Goal: Task Accomplishment & Management: Manage account settings

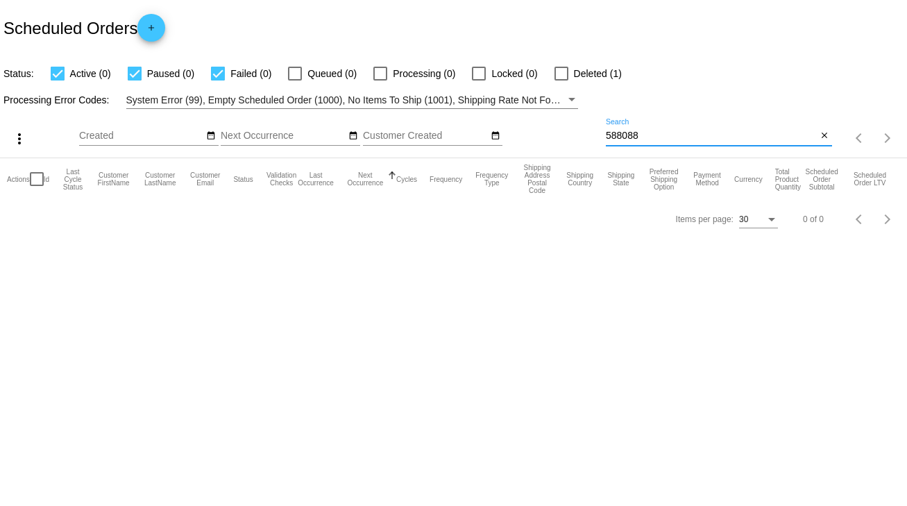
drag, startPoint x: 658, startPoint y: 137, endPoint x: 584, endPoint y: 141, distance: 74.4
click at [584, 141] on div "more_vert Sep Jan Feb Mar [DATE]" at bounding box center [453, 133] width 907 height 49
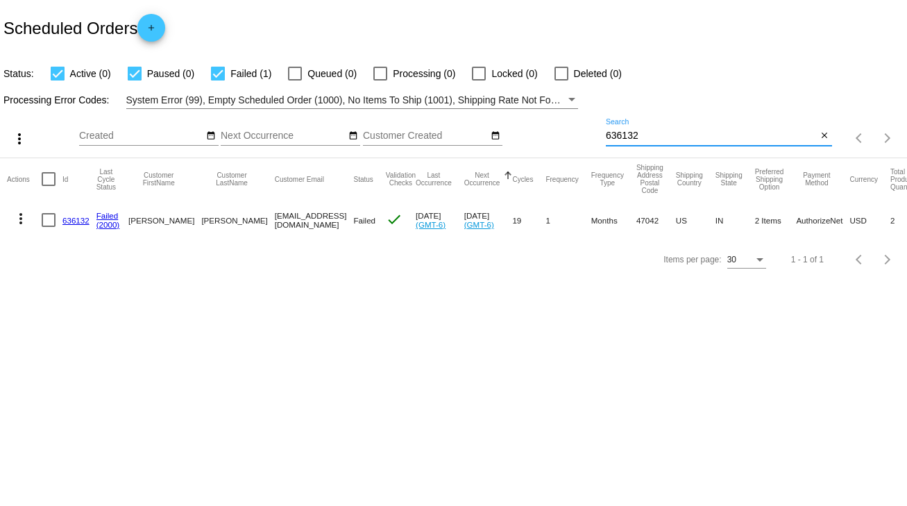
type input "636132"
click at [76, 221] on link "636132" at bounding box center [75, 220] width 27 height 9
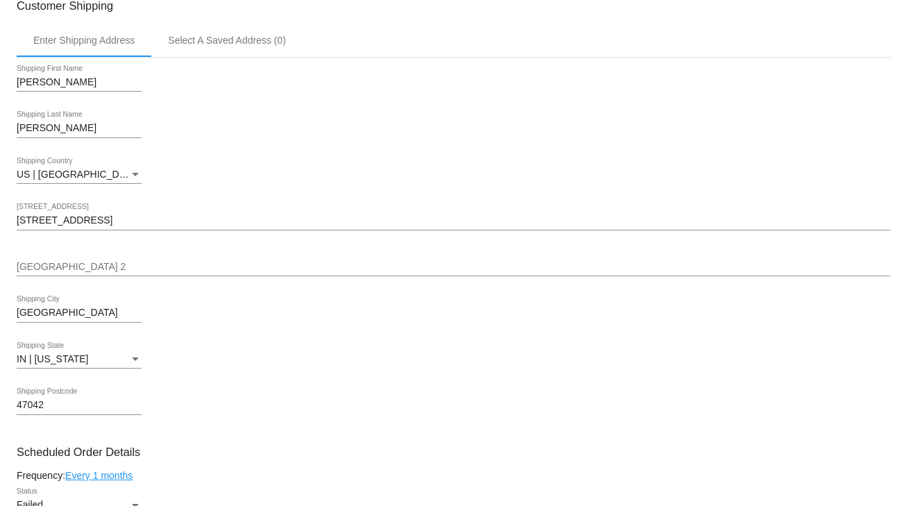
scroll to position [611, 0]
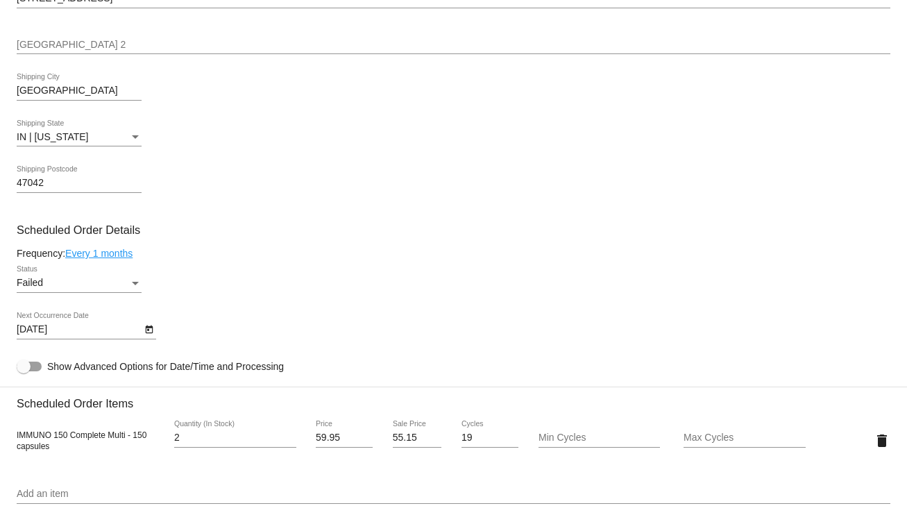
click at [136, 285] on div "Status" at bounding box center [135, 283] width 7 height 3
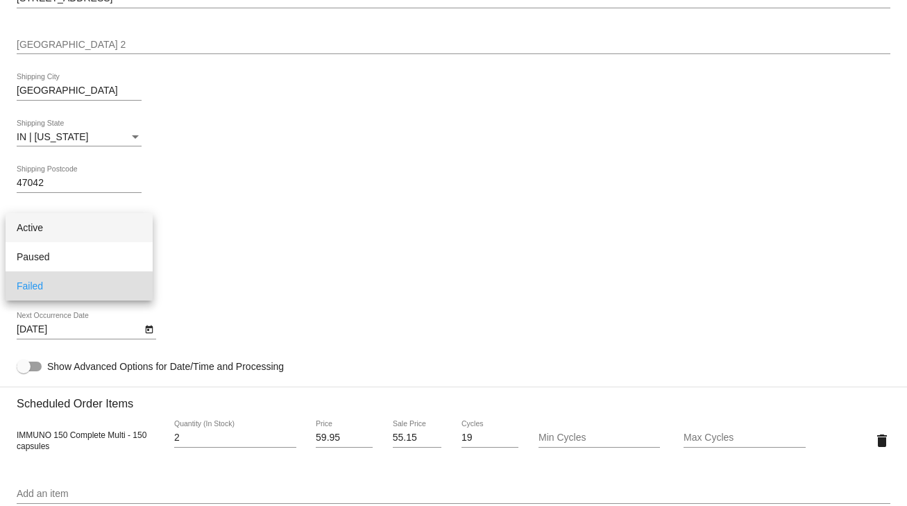
click at [47, 230] on span "Active" at bounding box center [79, 227] width 125 height 29
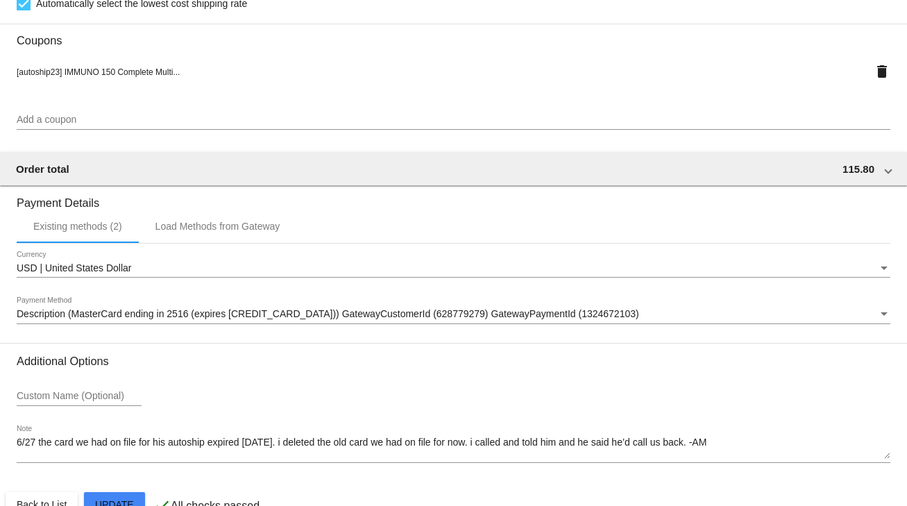
scroll to position [1259, 0]
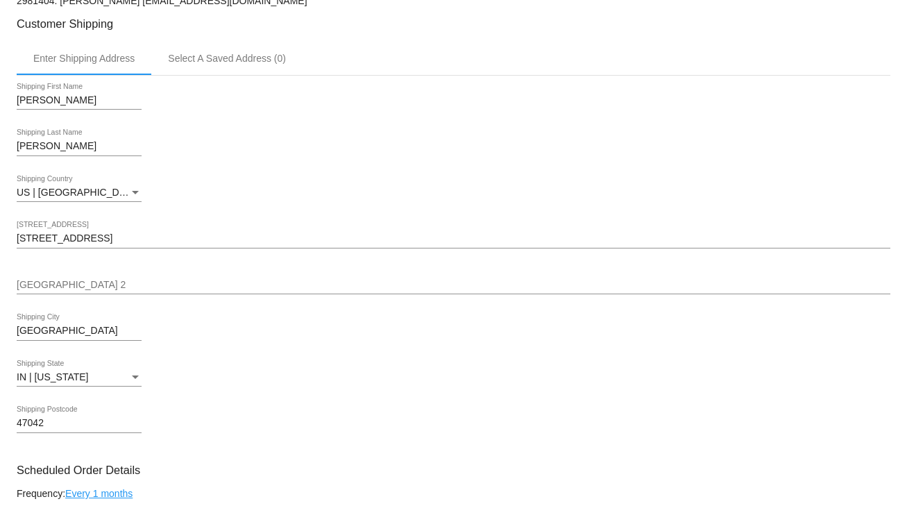
scroll to position [0, 0]
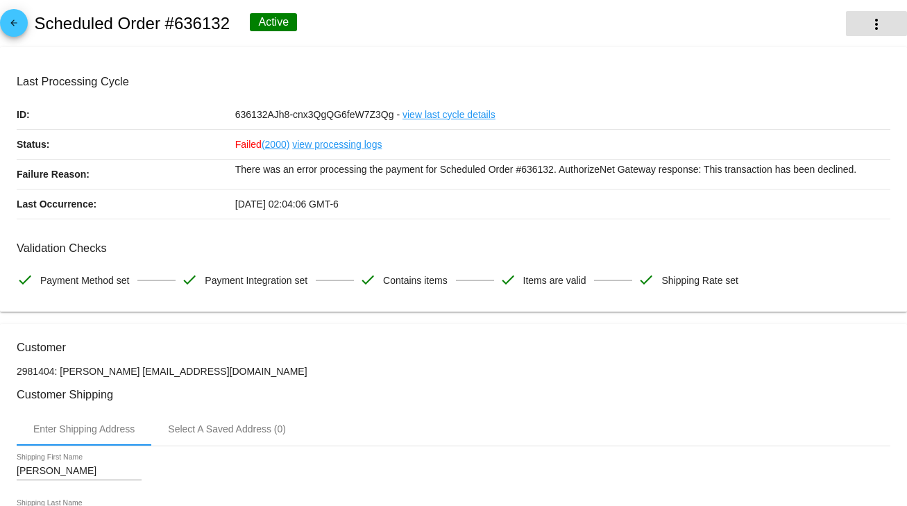
click at [872, 26] on mat-icon "more_vert" at bounding box center [876, 24] width 17 height 17
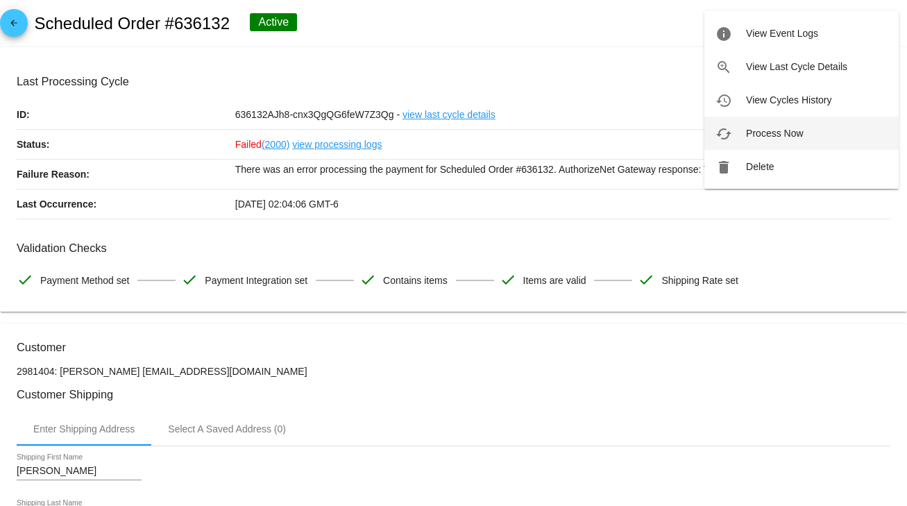
click at [774, 130] on span "Process Now" at bounding box center [774, 133] width 57 height 11
